Goal: Information Seeking & Learning: Learn about a topic

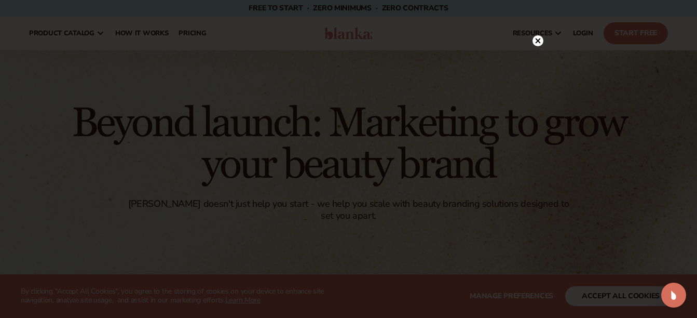
click at [537, 41] on icon at bounding box center [537, 40] width 5 height 5
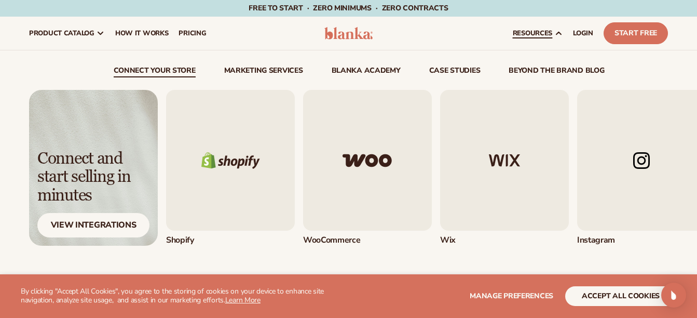
click at [642, 162] on img "4 / 5" at bounding box center [641, 160] width 129 height 141
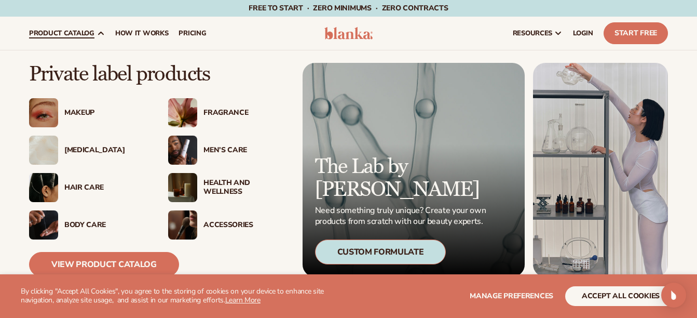
click at [55, 34] on span "product catalog" at bounding box center [61, 33] width 65 height 8
click at [75, 108] on div "Makeup" at bounding box center [105, 112] width 83 height 9
click at [45, 116] on img at bounding box center [43, 112] width 29 height 29
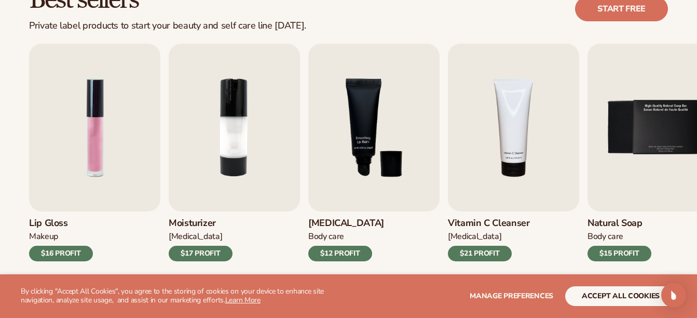
scroll to position [329, 0]
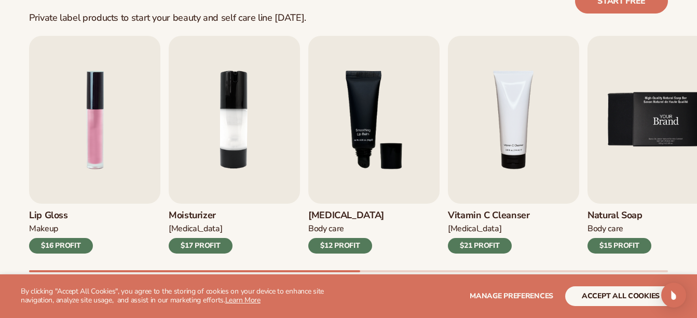
click at [679, 138] on img "5 / 9" at bounding box center [653, 120] width 131 height 168
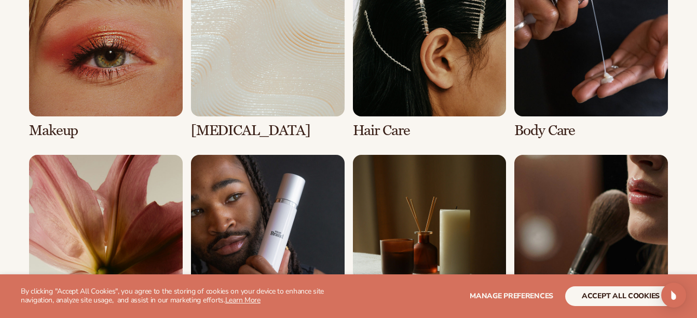
scroll to position [814, 0]
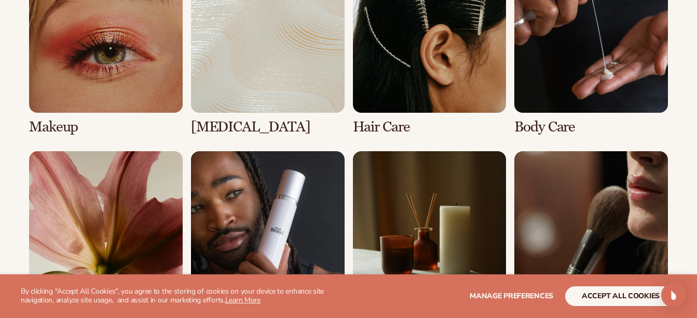
click at [573, 63] on link "4 / 8" at bounding box center [591, 47] width 154 height 176
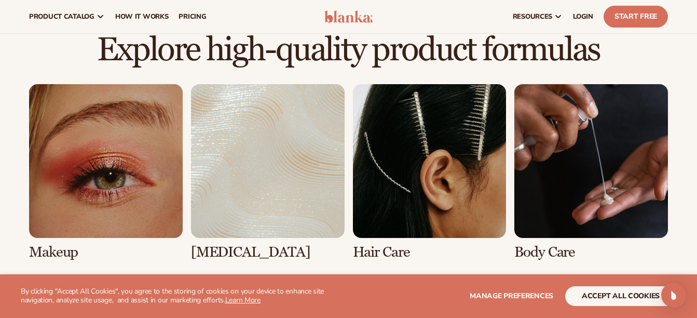
scroll to position [830, 0]
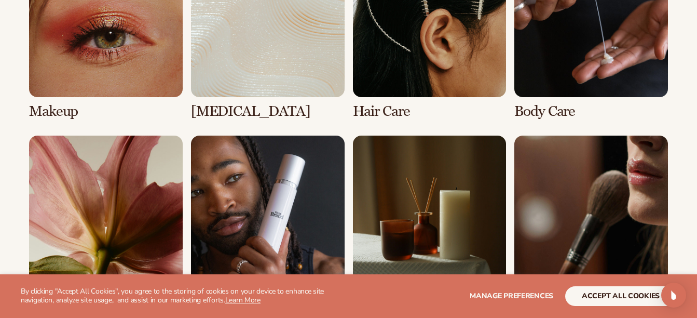
click at [573, 58] on link "4 / 8" at bounding box center [591, 31] width 154 height 176
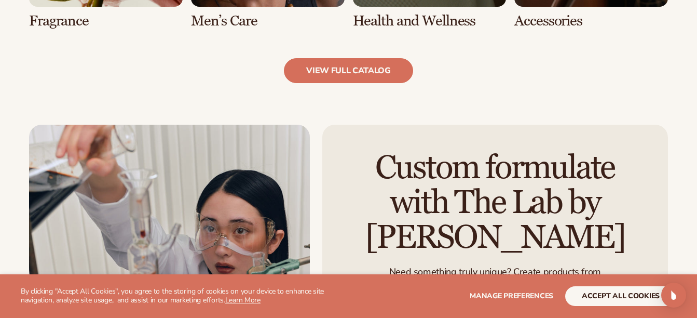
scroll to position [1136, 0]
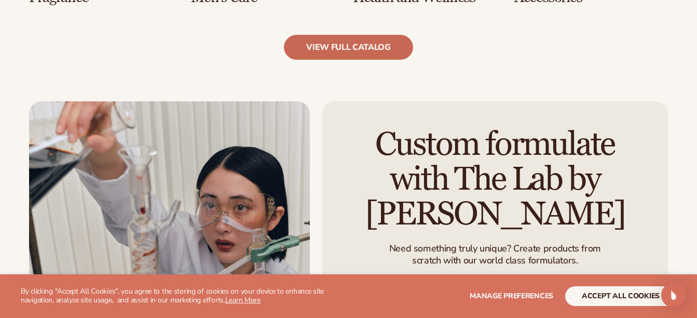
click at [372, 54] on link "view full catalog" at bounding box center [348, 47] width 129 height 25
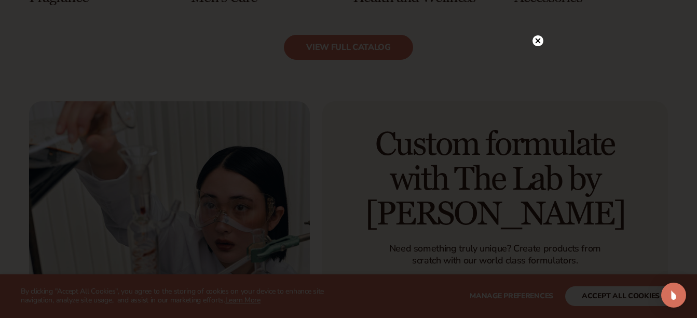
click at [538, 40] on icon at bounding box center [537, 40] width 5 height 5
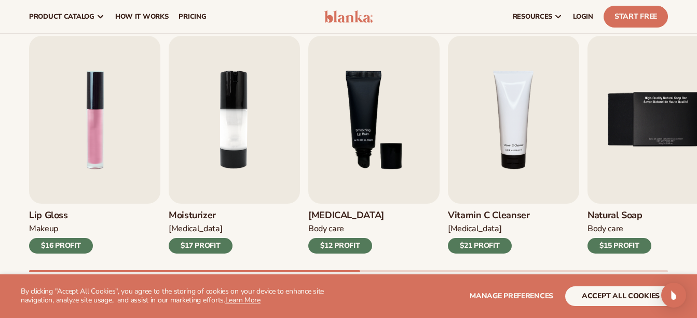
scroll to position [321, 0]
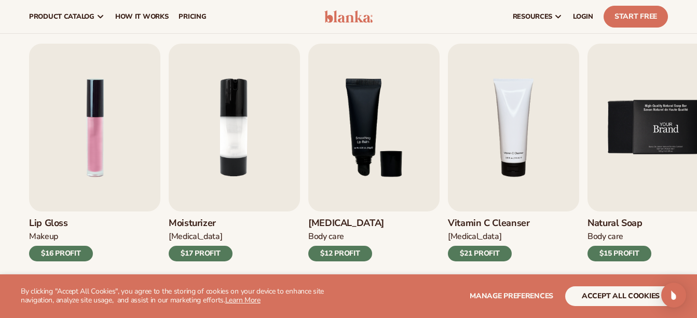
click at [679, 63] on img "5 / 9" at bounding box center [653, 128] width 131 height 168
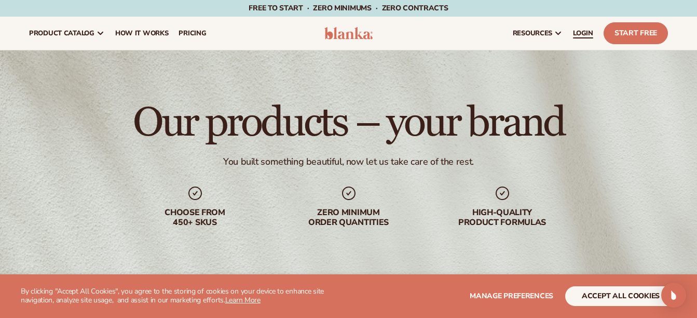
click at [584, 34] on span "LOGIN" at bounding box center [583, 33] width 20 height 8
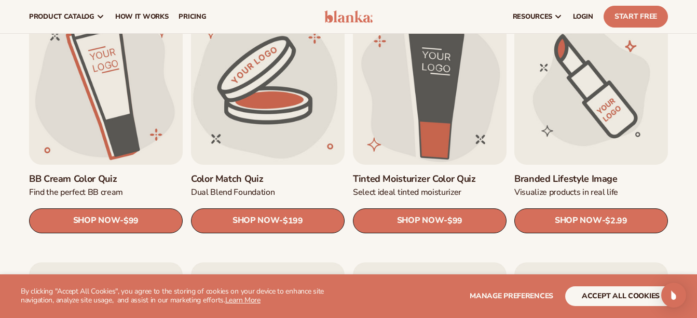
scroll to position [43, 0]
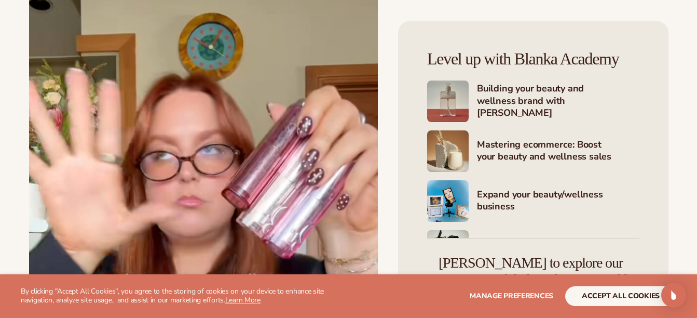
scroll to position [14135, 0]
